Goal: Check status: Check status

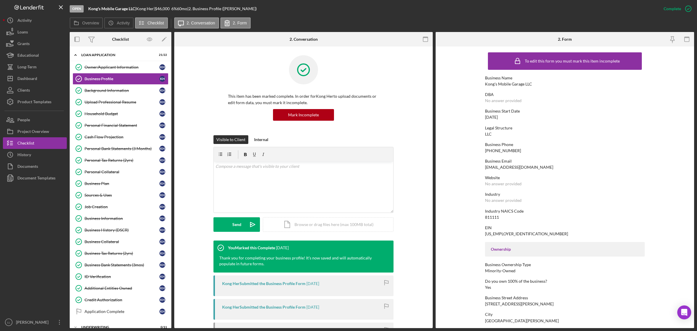
scroll to position [88, 0]
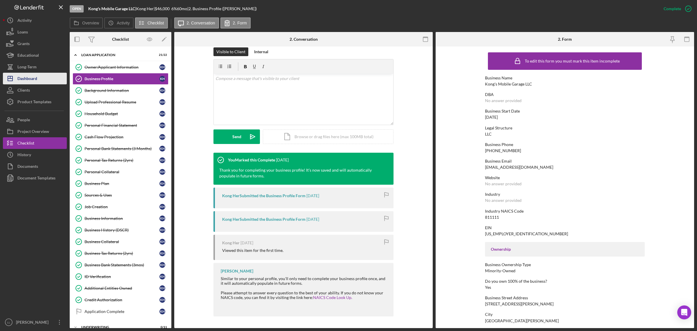
click at [24, 76] on div "Dashboard" at bounding box center [27, 79] width 20 height 13
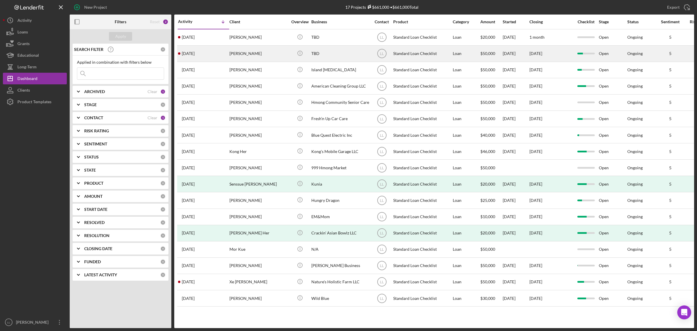
click at [258, 55] on div "[PERSON_NAME]" at bounding box center [259, 53] width 58 height 15
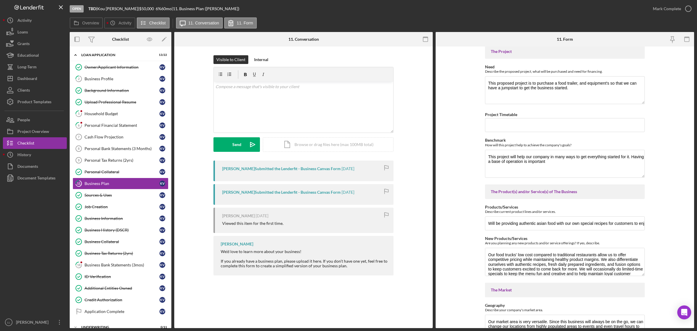
scroll to position [327, 0]
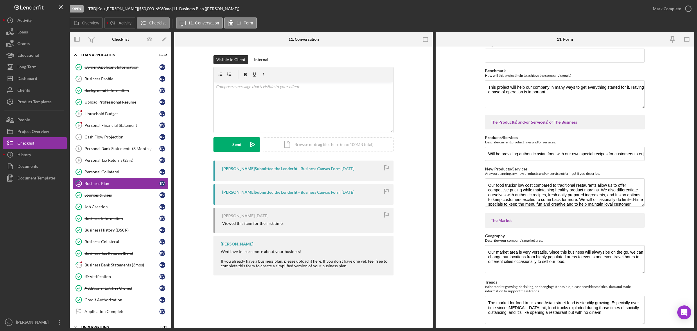
click at [672, 138] on form "Business History & Description Business Description What is the essence of the …" at bounding box center [565, 186] width 259 height 281
click at [123, 169] on link "Personal Collateral Personal Collateral K V" at bounding box center [121, 172] width 96 height 12
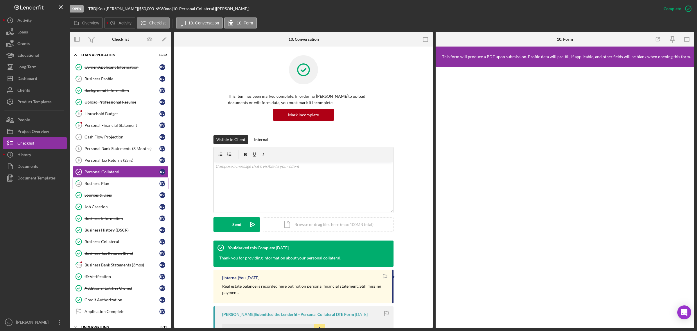
click at [117, 180] on link "11 Business Plan K V" at bounding box center [121, 184] width 96 height 12
